Goal: Transaction & Acquisition: Purchase product/service

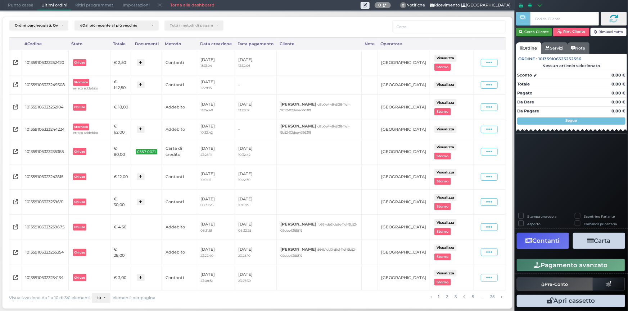
click at [533, 29] on button "Cerca Cliente" at bounding box center [534, 32] width 36 height 9
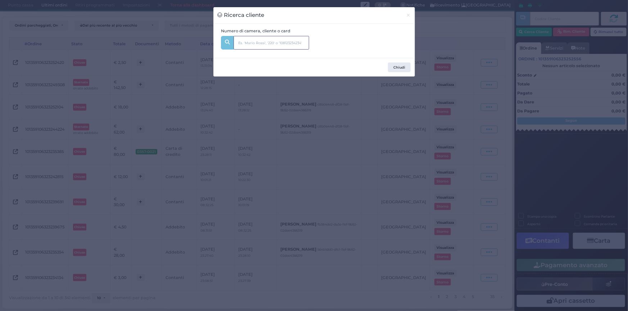
click at [281, 44] on input "text" at bounding box center [271, 43] width 76 height 14
type input "205"
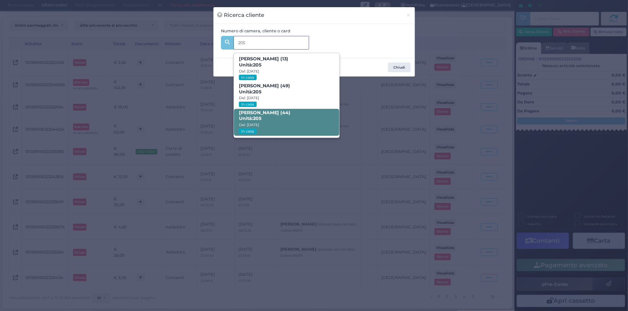
click at [274, 116] on span "Fabio Ferrario (44) Unità: 205 Dal: 09/08/2025 In casa" at bounding box center [286, 122] width 105 height 27
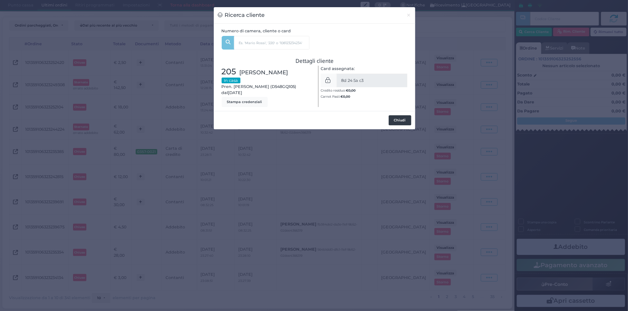
click at [396, 119] on button "Chiudi" at bounding box center [399, 120] width 23 height 10
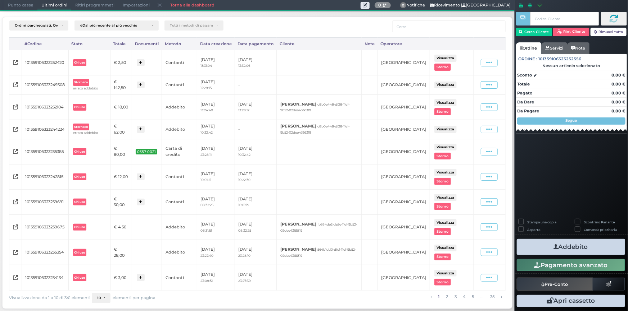
click at [30, 7] on span "Punto cassa" at bounding box center [20, 5] width 33 height 10
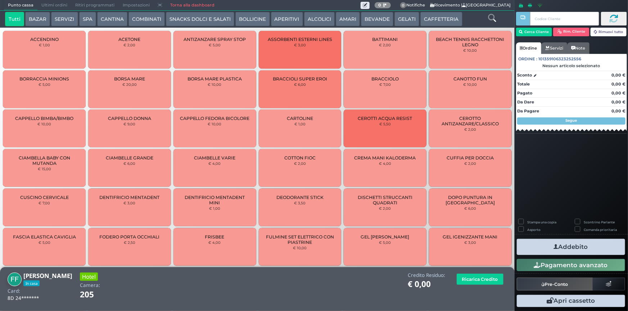
click at [106, 17] on button "CANTINA" at bounding box center [112, 19] width 30 height 14
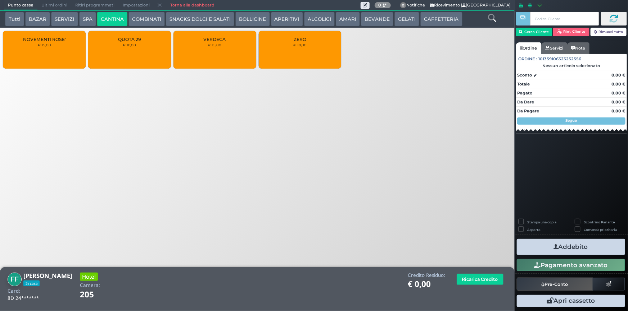
click at [151, 42] on div "QUOTA 29 € 18,00" at bounding box center [129, 50] width 83 height 38
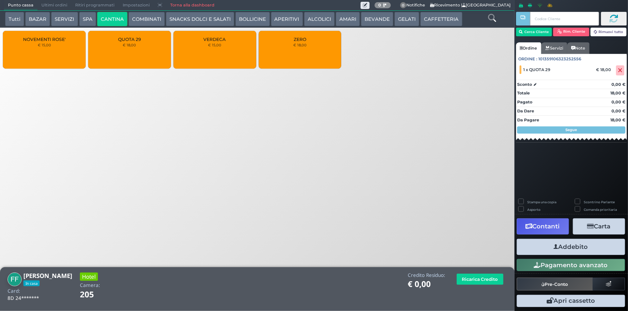
click at [559, 247] on button "Addebito" at bounding box center [570, 247] width 108 height 16
